Goal: Check status: Check status

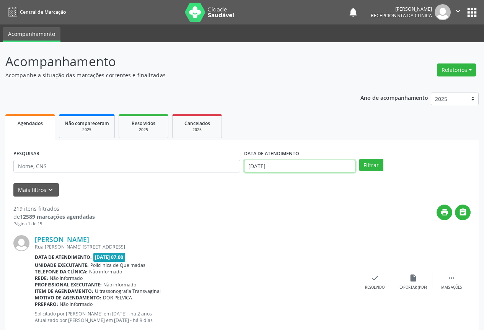
click at [317, 168] on input "[DATE]" at bounding box center [299, 166] width 111 height 13
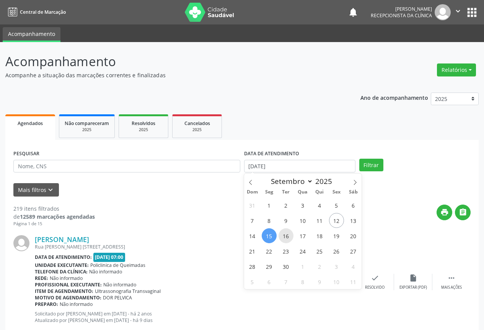
click at [284, 240] on span "16" at bounding box center [285, 235] width 15 height 15
type input "[DATE]"
click at [284, 240] on span "16" at bounding box center [285, 235] width 15 height 15
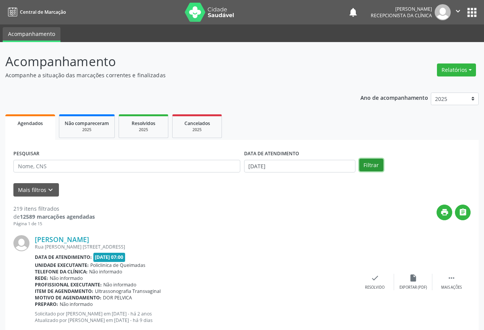
click at [366, 168] on button "Filtrar" at bounding box center [371, 165] width 24 height 13
click at [462, 215] on icon "" at bounding box center [463, 212] width 8 height 8
click at [287, 169] on input "[DATE]" at bounding box center [299, 166] width 111 height 13
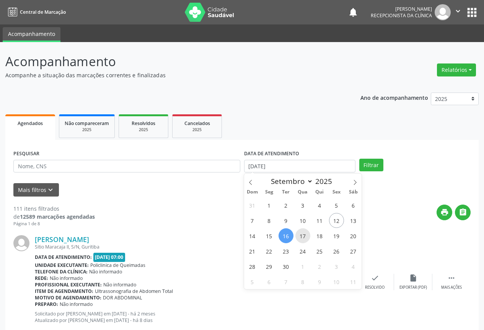
click at [304, 242] on span "17" at bounding box center [302, 235] width 15 height 15
type input "17/09/2025"
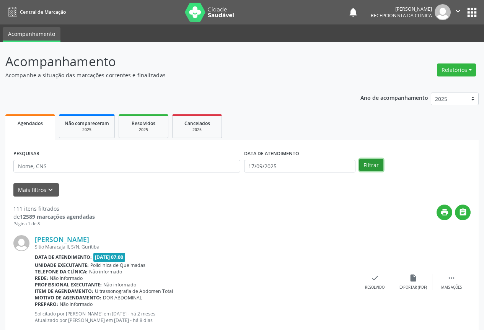
click at [377, 167] on button "Filtrar" at bounding box center [371, 165] width 24 height 13
click at [468, 210] on button "" at bounding box center [463, 213] width 16 height 16
